Goal: Task Accomplishment & Management: Manage account settings

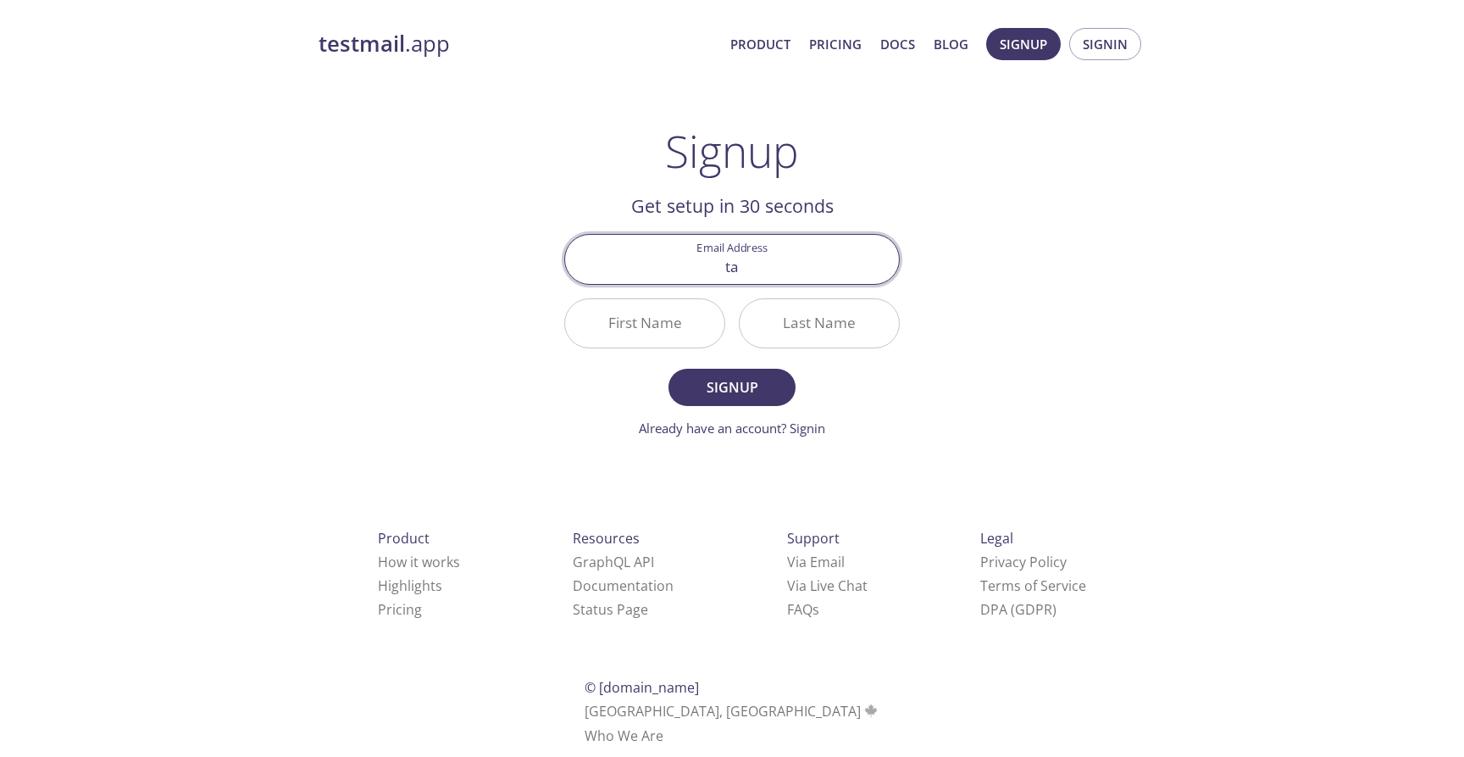
type input "[EMAIL_ADDRESS][DOMAIN_NAME]"
click at [664, 324] on input "First Name" at bounding box center [644, 323] width 159 height 48
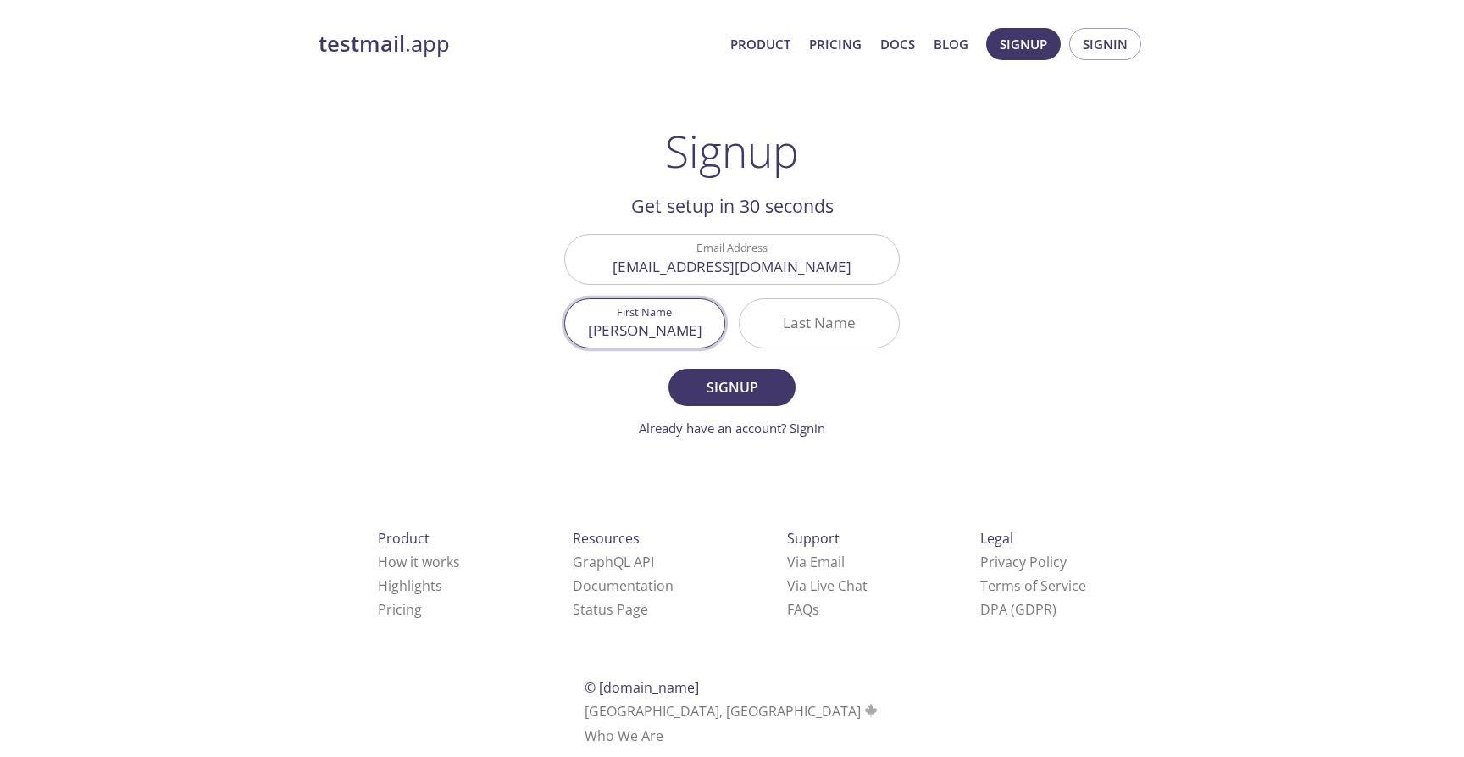
type input "[PERSON_NAME]"
type input "D"
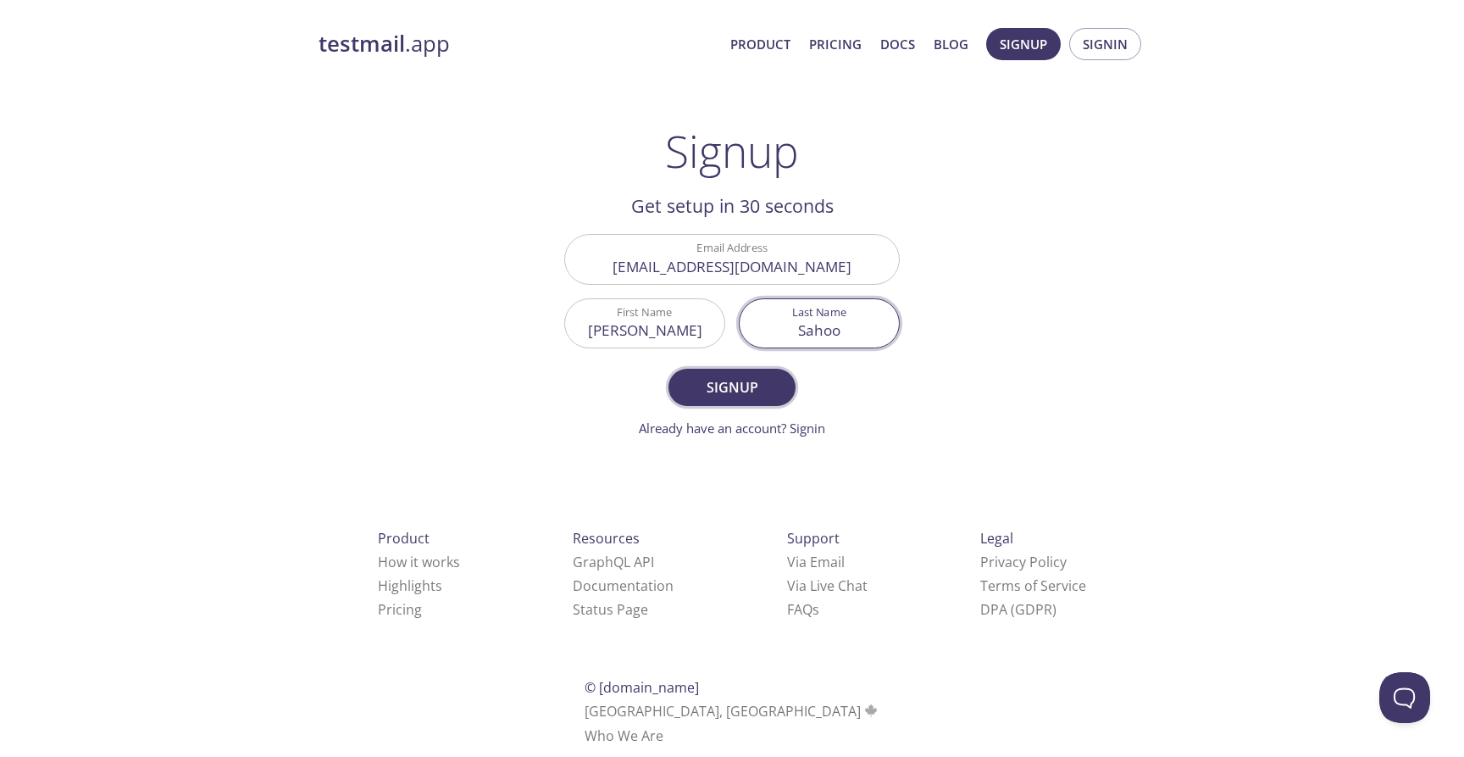
type input "Sahoo"
click at [733, 389] on span "Signup" at bounding box center [732, 387] width 90 height 24
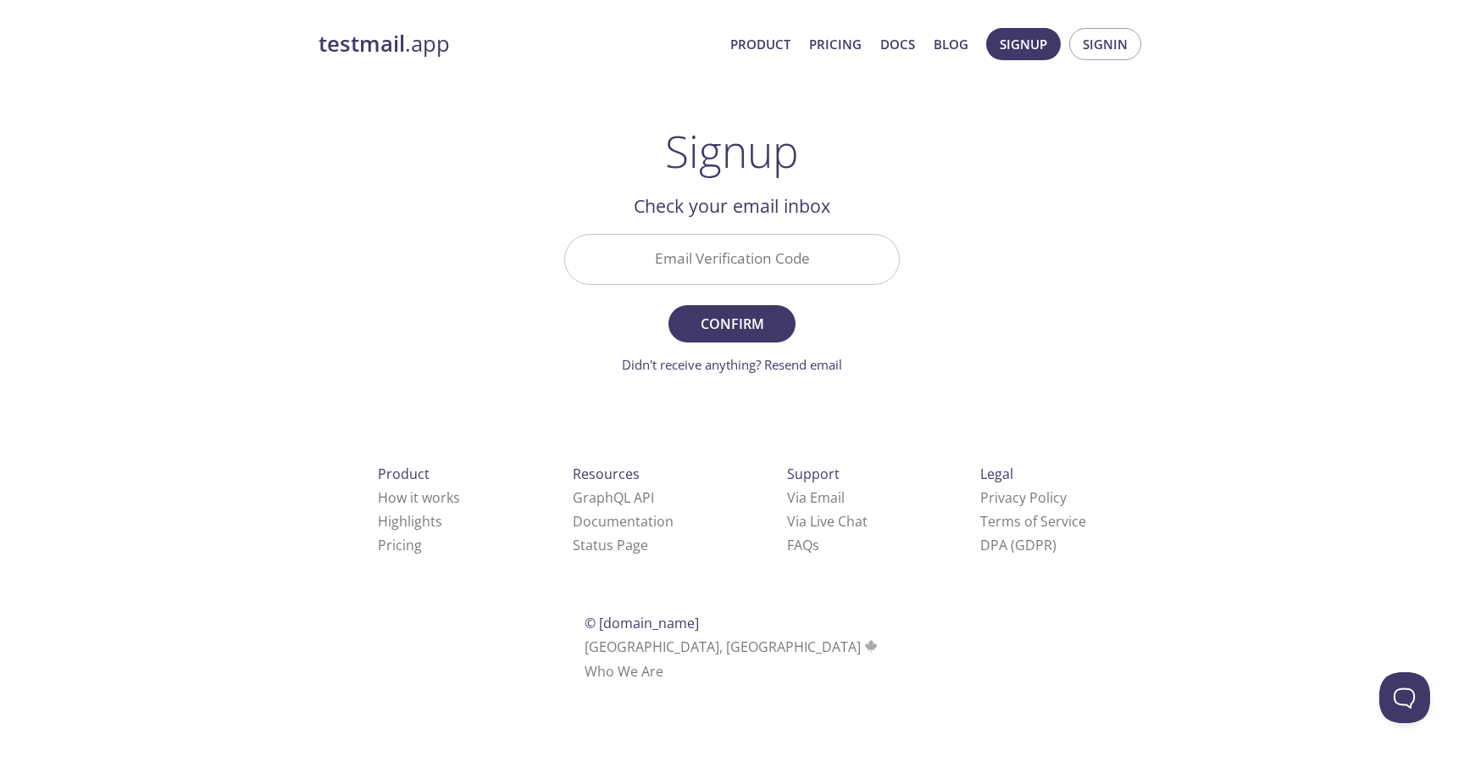
click at [731, 270] on input "Email Verification Code" at bounding box center [732, 259] width 334 height 48
paste input "76221QW"
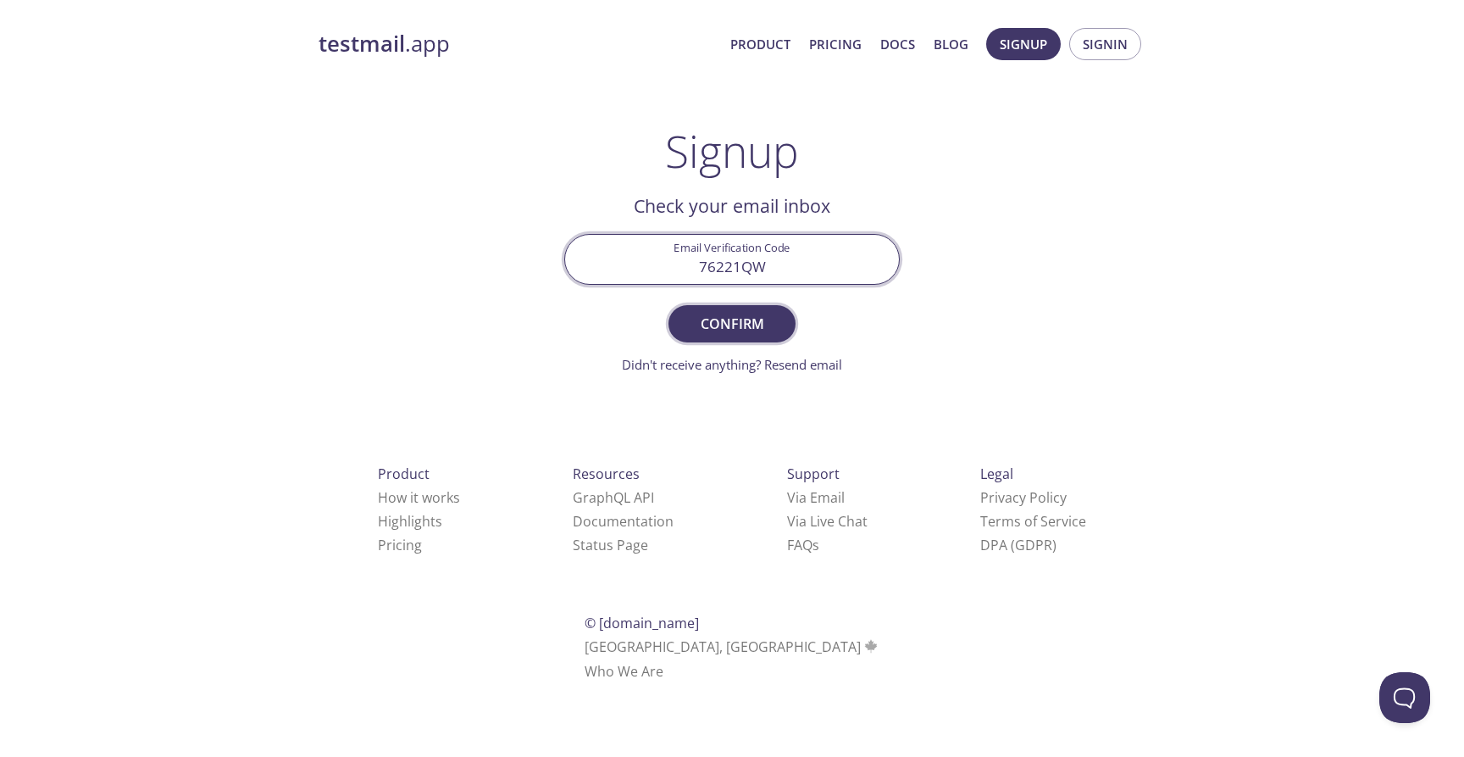
type input "76221QW"
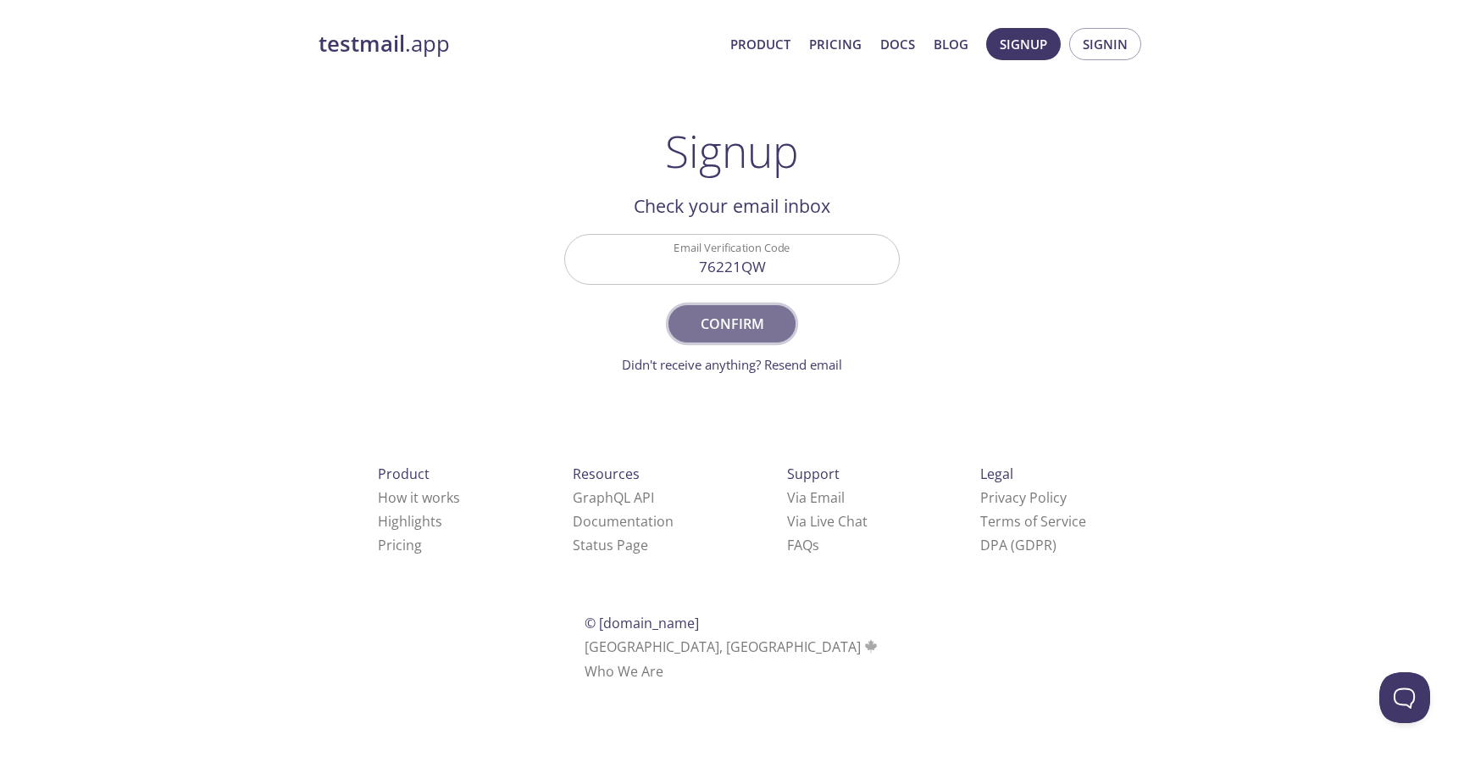
click at [730, 330] on span "Confirm" at bounding box center [732, 324] width 90 height 24
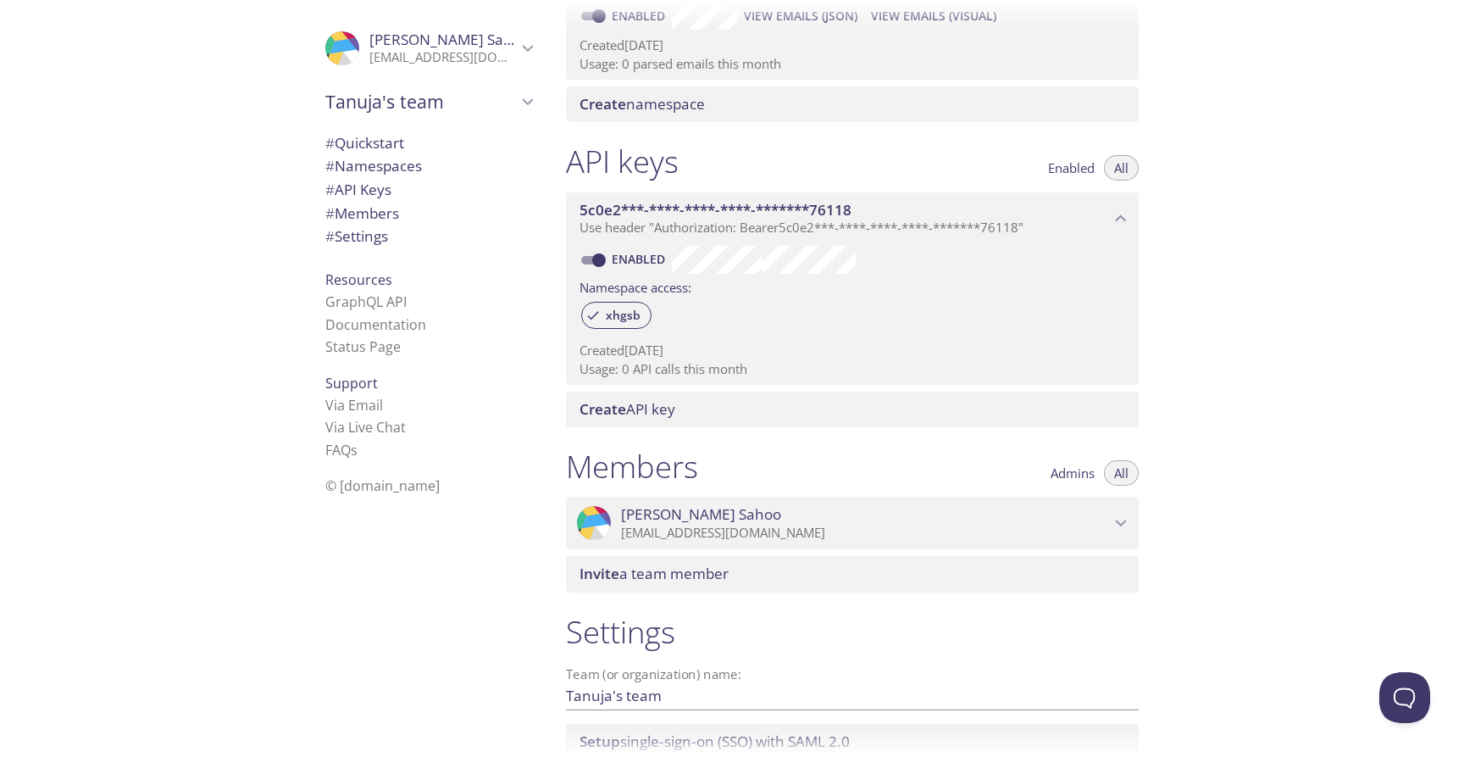
scroll to position [448, 0]
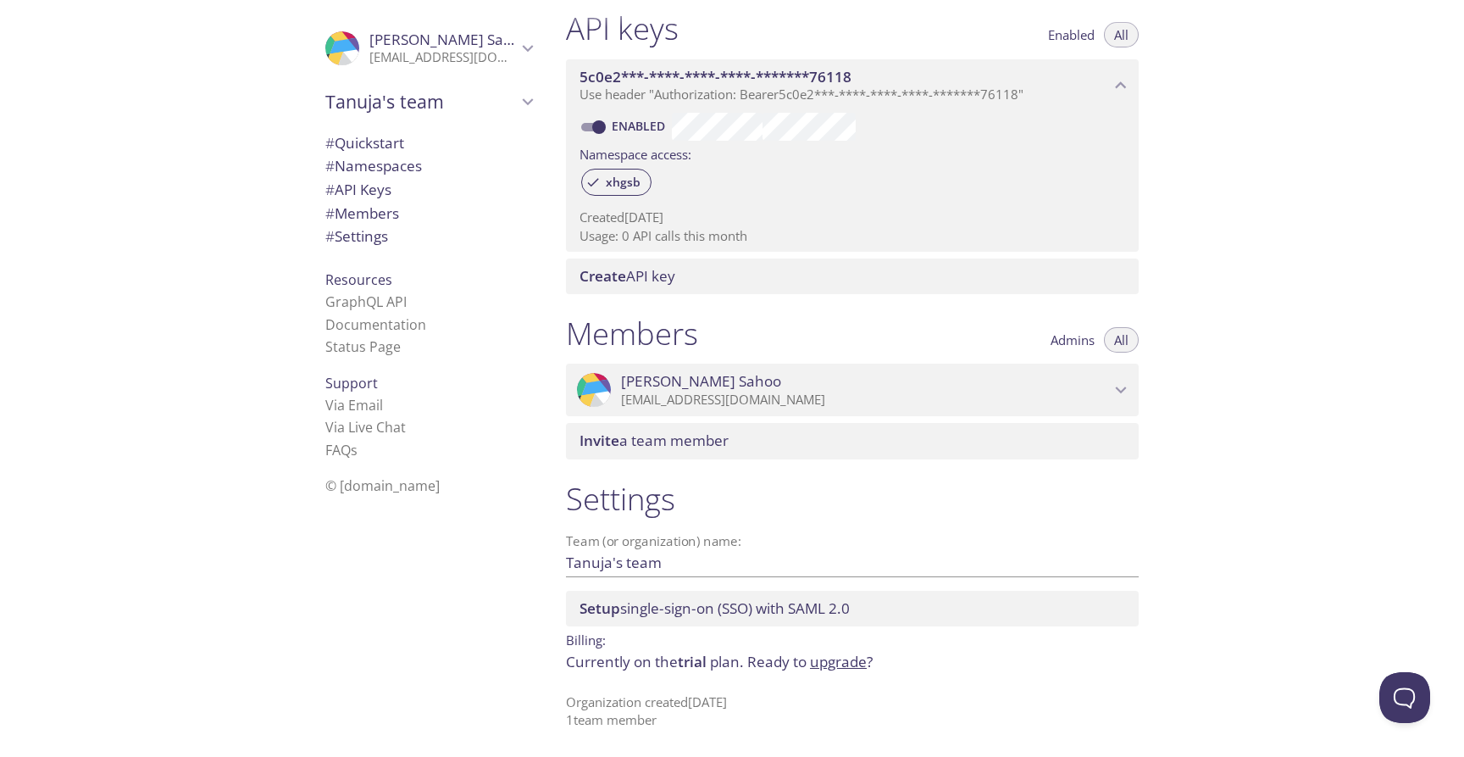
click at [1120, 384] on icon "Tanuja Sahoo" at bounding box center [1121, 390] width 22 height 22
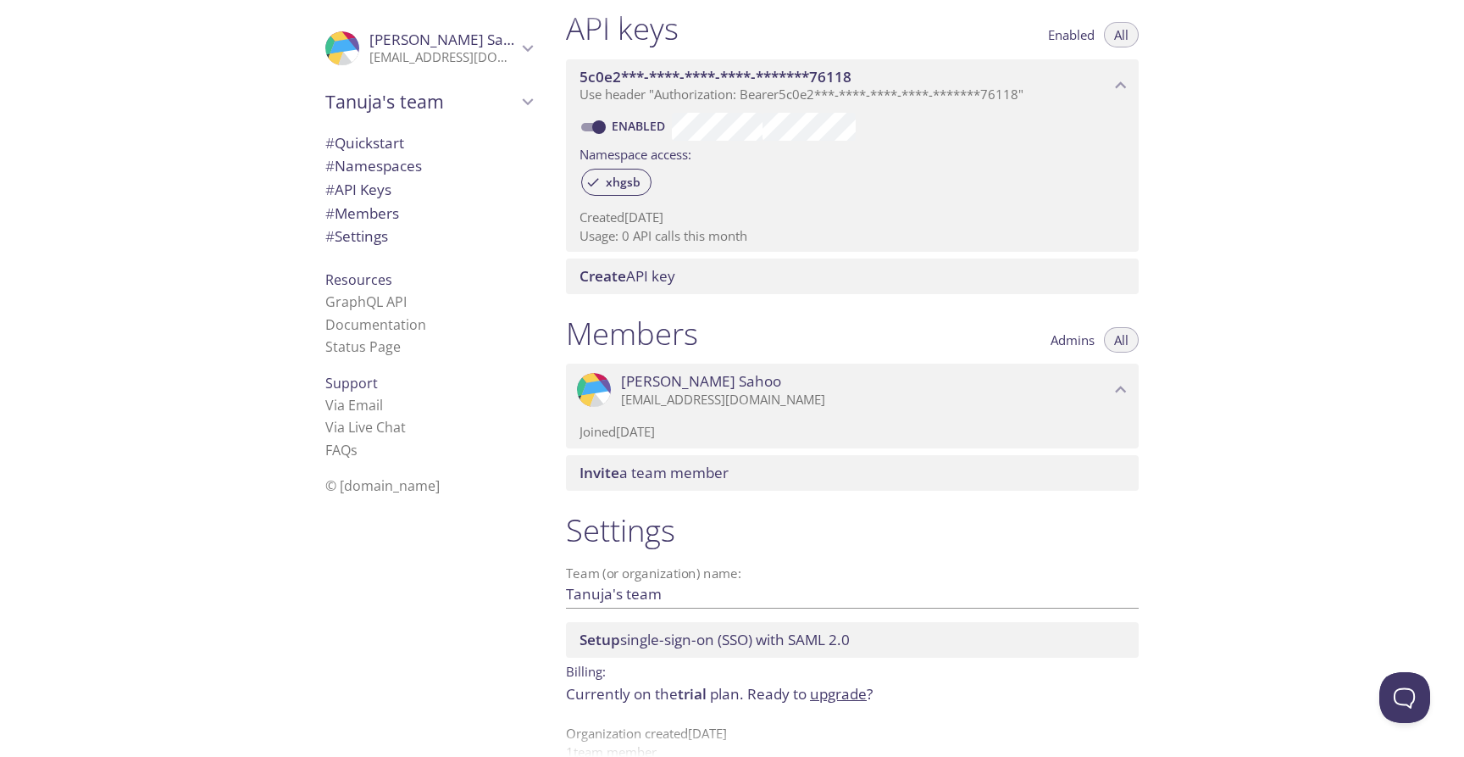
scroll to position [0, 0]
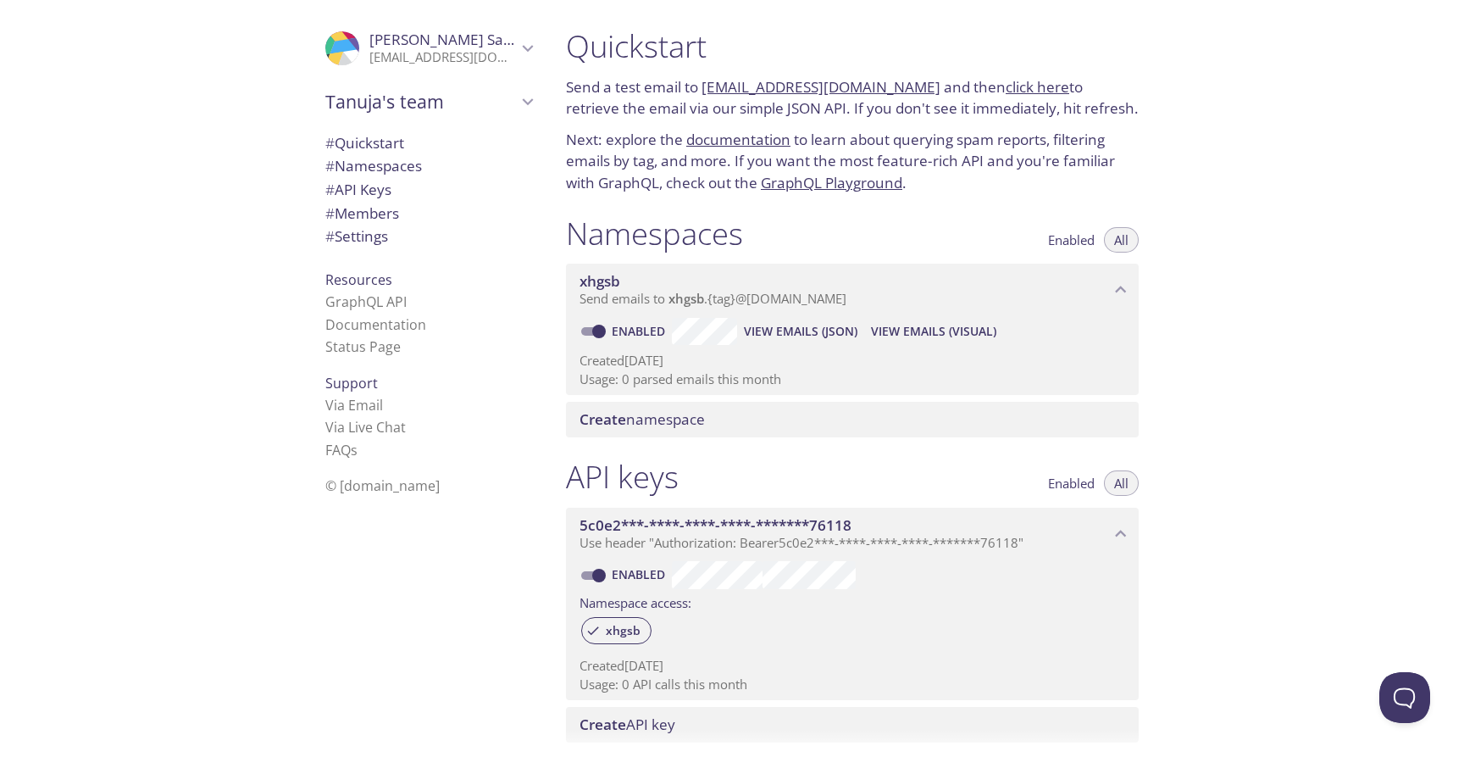
click at [530, 47] on icon "Tanuja Sahoo" at bounding box center [528, 48] width 22 height 22
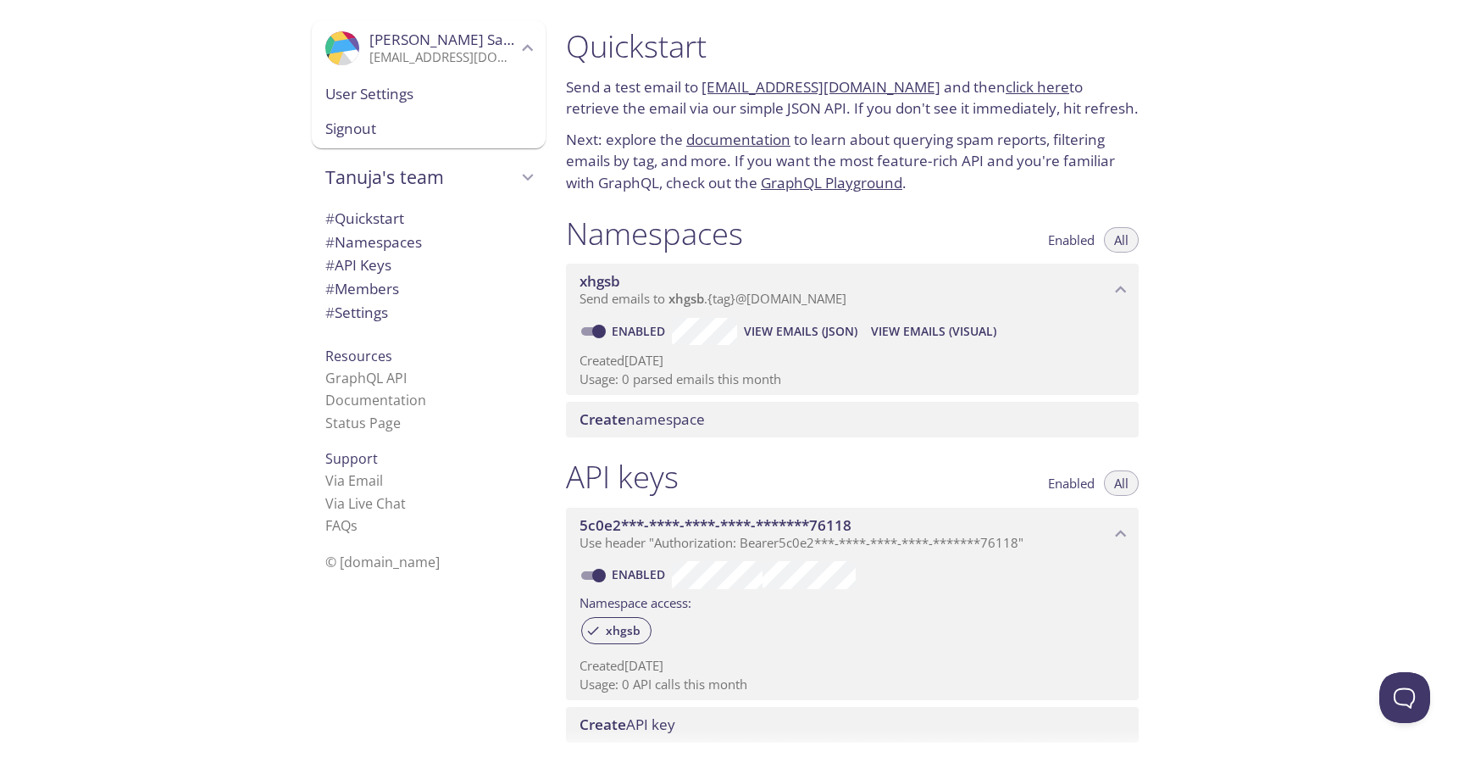
click at [351, 127] on span "Signout" at bounding box center [428, 129] width 207 height 22
